Goal: Task Accomplishment & Management: Manage account settings

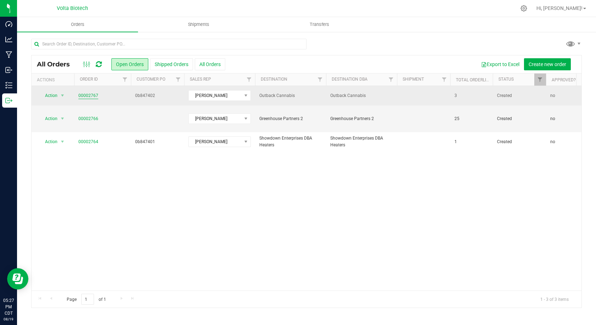
click at [84, 95] on link "00002767" at bounding box center [88, 95] width 20 height 7
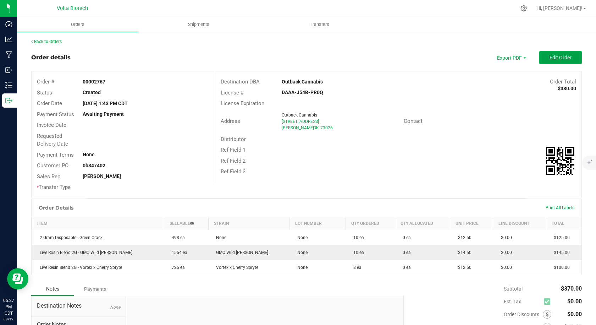
click at [551, 57] on span "Edit Order" at bounding box center [561, 58] width 22 height 6
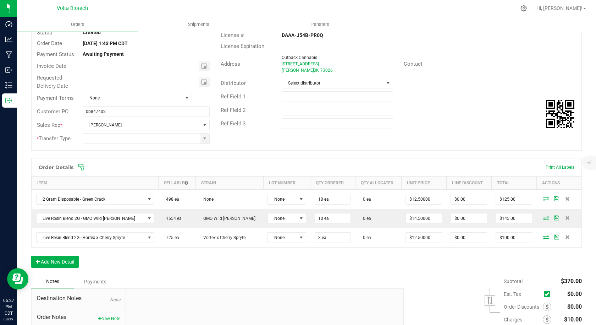
scroll to position [60, 0]
click at [65, 259] on button "Add New Detail" at bounding box center [55, 261] width 48 height 12
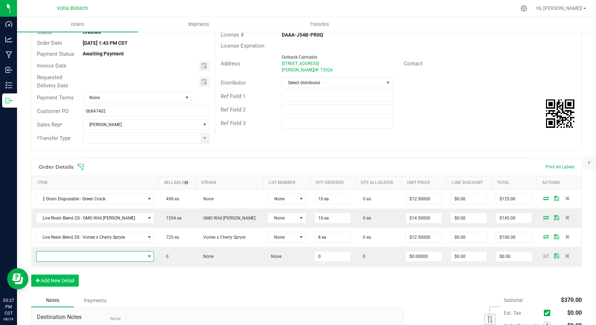
click at [65, 259] on span "NO DATA FOUND" at bounding box center [91, 256] width 109 height 10
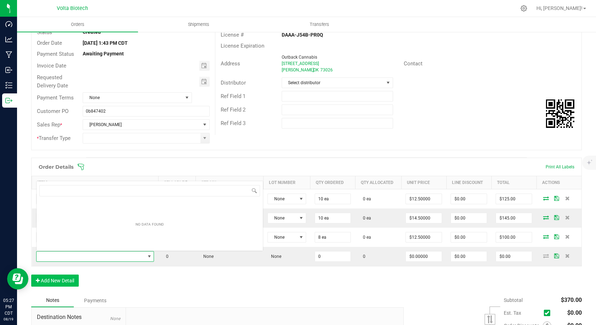
scroll to position [11, 110]
type input "1"
type input ","
type input "mango"
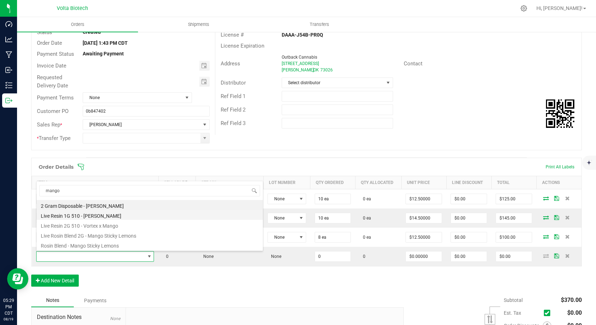
click at [101, 215] on li "Live Resin 1G 510 - [PERSON_NAME]" at bounding box center [150, 215] width 226 height 10
type input "0 ea"
type input "$6.00000"
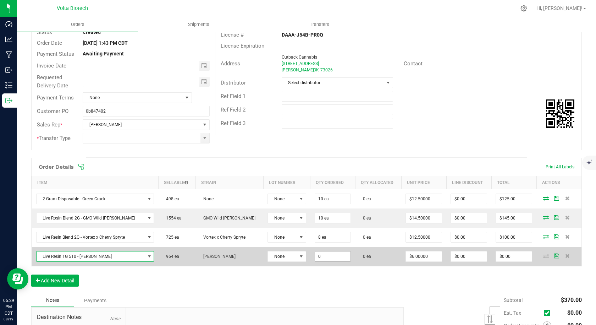
click at [318, 258] on input "0" at bounding box center [333, 256] width 36 height 10
type input "1 ea"
click at [497, 258] on input "6" at bounding box center [514, 256] width 36 height 10
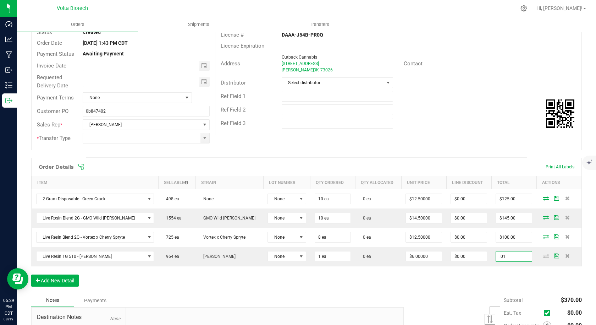
type input ".01"
type input "$0.01000"
type input "$0.01"
drag, startPoint x: 485, startPoint y: 282, endPoint x: 510, endPoint y: 275, distance: 26.0
drag, startPoint x: 510, startPoint y: 275, endPoint x: 450, endPoint y: 297, distance: 64.7
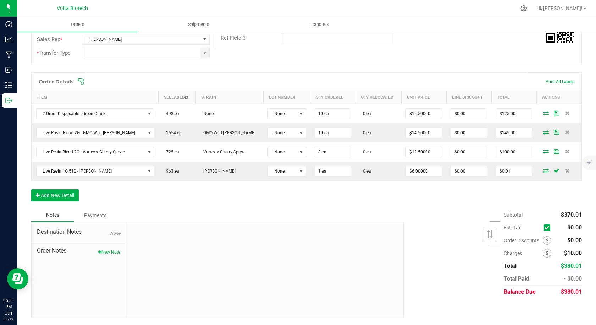
scroll to position [0, 0]
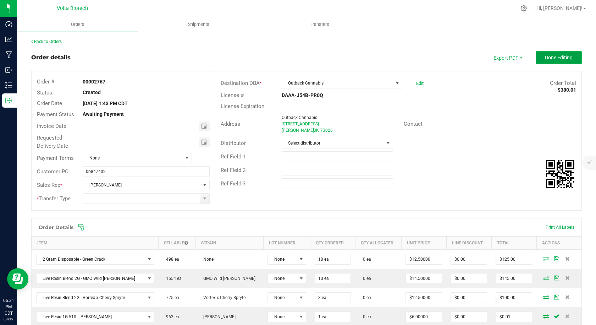
click at [548, 61] on button "Done Editing" at bounding box center [559, 57] width 46 height 13
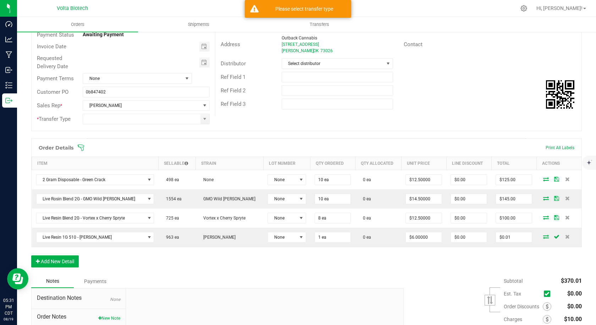
scroll to position [82, 0]
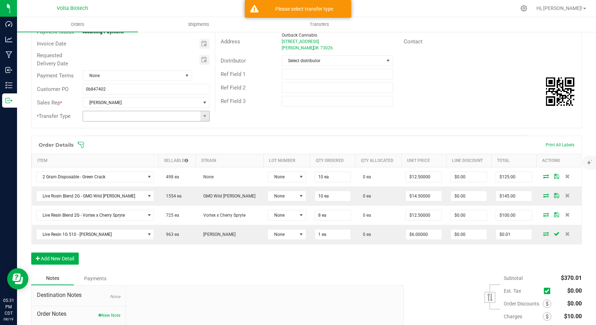
click at [142, 115] on input at bounding box center [141, 116] width 117 height 10
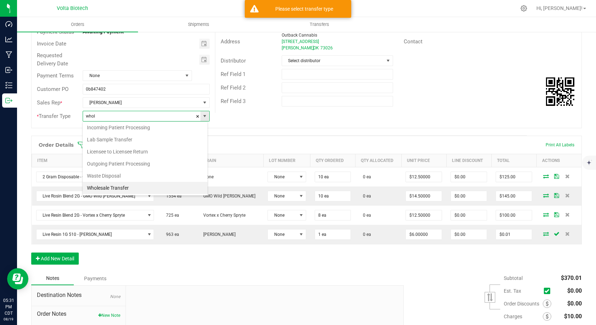
scroll to position [11, 125]
click at [111, 189] on li "Wholesale Transfer" at bounding box center [145, 188] width 125 height 12
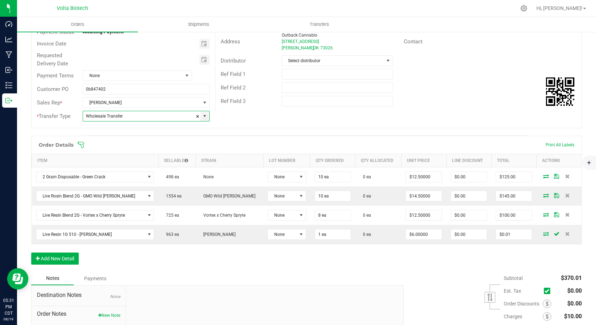
type input "Wholesale Transfer"
click at [269, 125] on div "Order # 00002767 Status Created Order Date [DATE] 1:43 PM CDT Payment Status Aw…" at bounding box center [307, 58] width 550 height 139
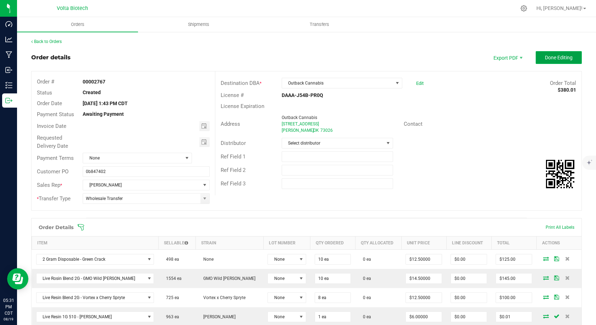
click at [543, 63] on button "Done Editing" at bounding box center [559, 57] width 46 height 13
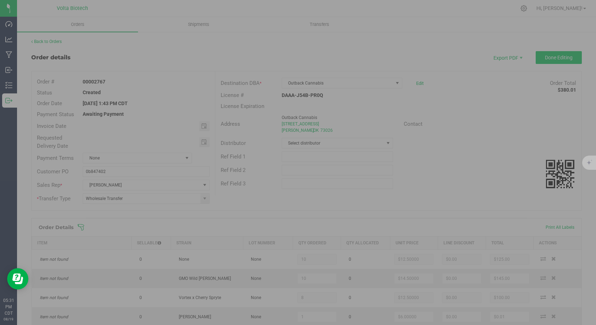
click at [543, 63] on order-detail "Back to Orders Order details Export PDF Done Editing Order # 00002767 Status Cr…" at bounding box center [306, 250] width 551 height 425
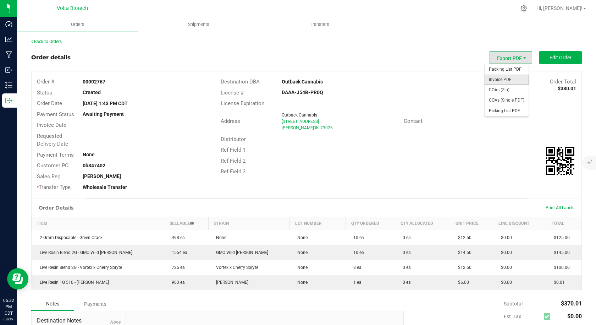
click at [502, 78] on span "Invoice PDF" at bounding box center [507, 80] width 44 height 10
